Goal: Information Seeking & Learning: Learn about a topic

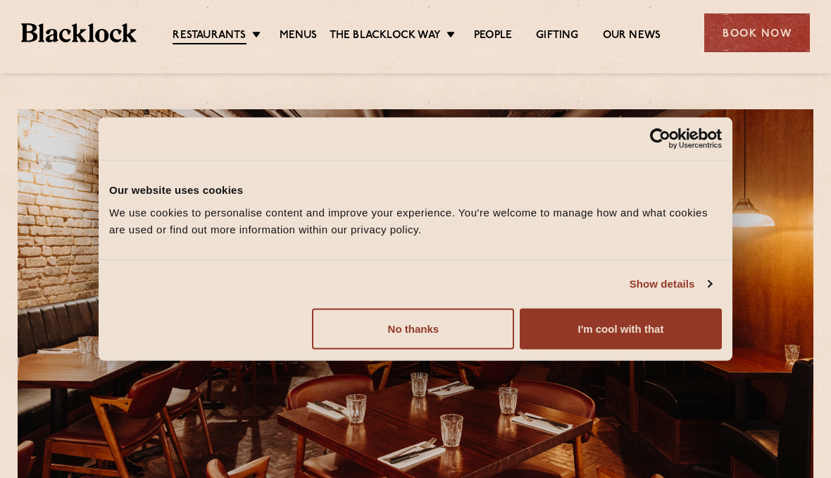
click at [662, 332] on button "I'm cool with that" at bounding box center [621, 328] width 202 height 41
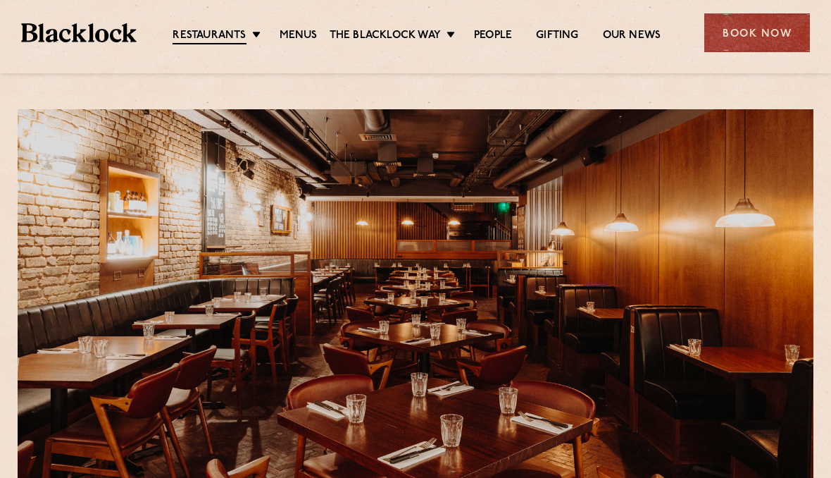
click at [299, 35] on link "Menus" at bounding box center [299, 36] width 38 height 14
click at [308, 42] on link "Menus" at bounding box center [299, 36] width 38 height 14
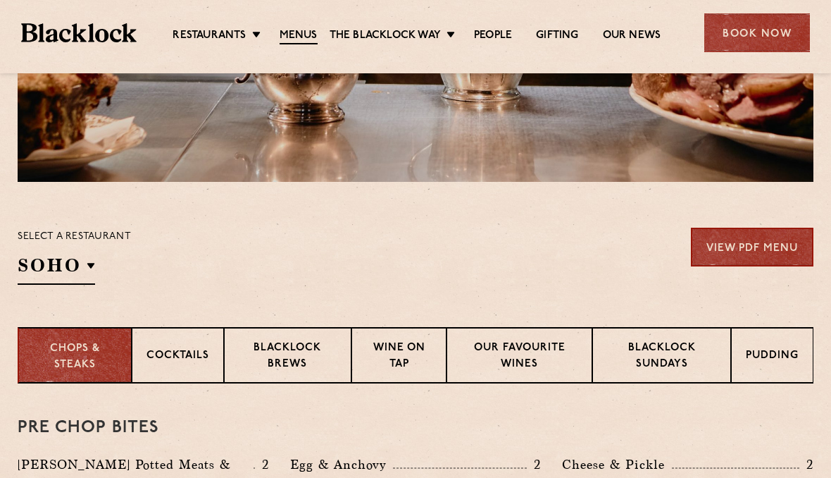
scroll to position [361, 0]
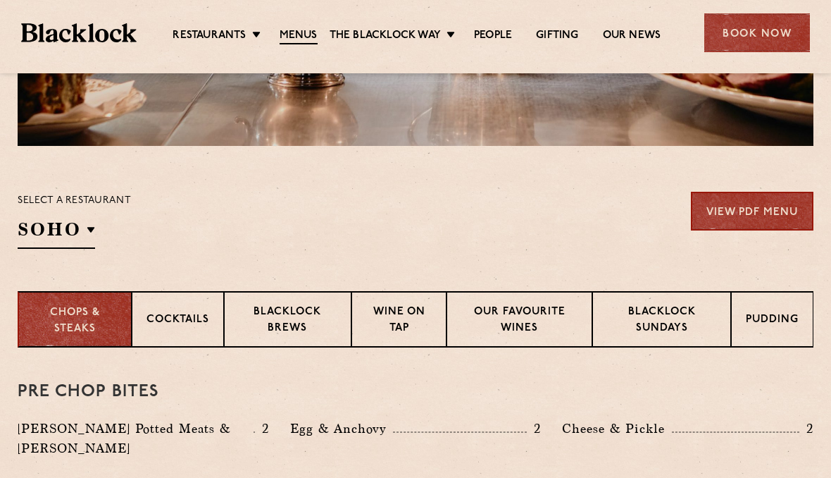
click at [405, 320] on p "Wine on Tap" at bounding box center [399, 320] width 66 height 33
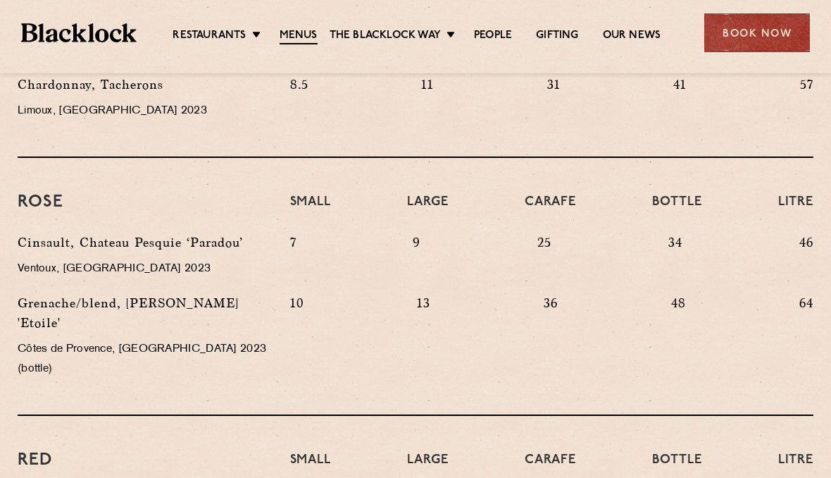
scroll to position [1017, 0]
